Goal: Information Seeking & Learning: Learn about a topic

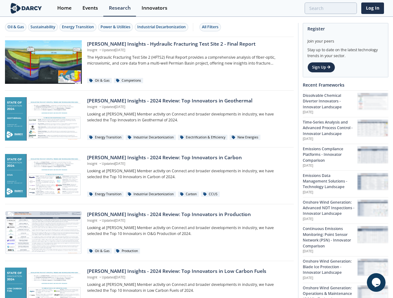
click at [16, 27] on div "Oil & Gas" at bounding box center [15, 27] width 16 height 6
click at [43, 27] on div "Sustainability" at bounding box center [42, 27] width 25 height 6
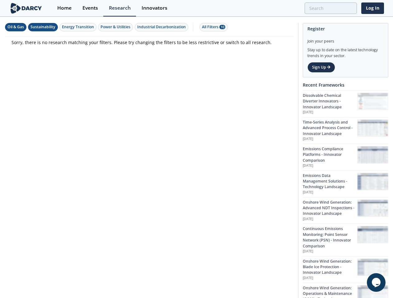
click at [78, 27] on div "Energy Transition" at bounding box center [78, 27] width 32 height 6
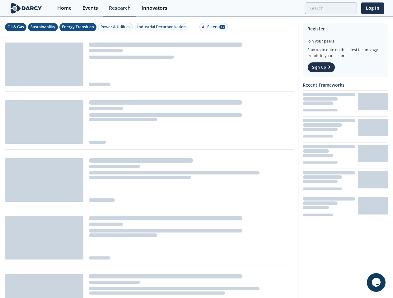
click at [116, 27] on div "Power & Utilities" at bounding box center [115, 27] width 30 height 6
